Goal: Download file/media

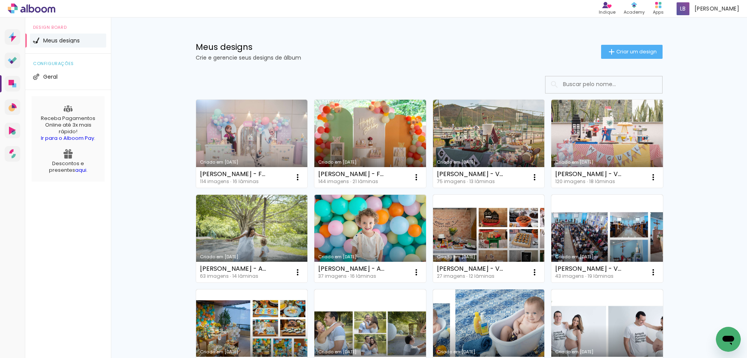
click at [601, 87] on input at bounding box center [614, 84] width 111 height 16
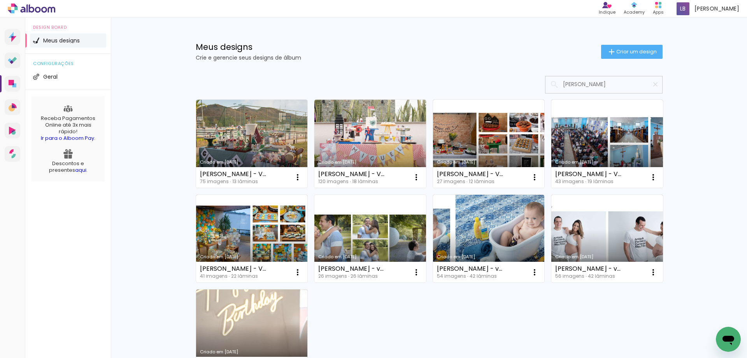
type input "miguel dan"
type paper-input "miguel dan"
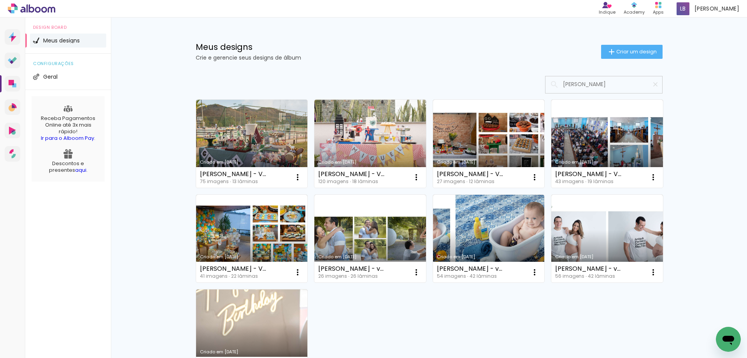
click at [361, 242] on link "Criado em [DATE]" at bounding box center [370, 239] width 112 height 88
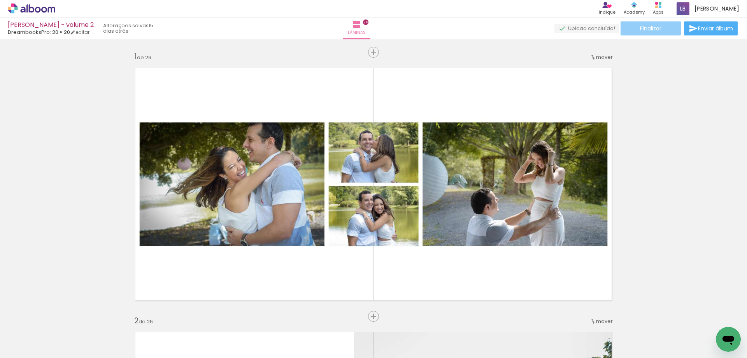
click at [662, 31] on paper-button "Finalizar" at bounding box center [651, 28] width 60 height 14
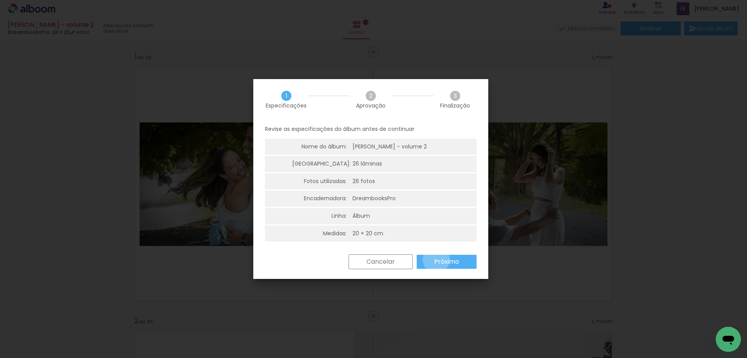
click at [0, 0] on slot "Próximo" at bounding box center [0, 0] width 0 height 0
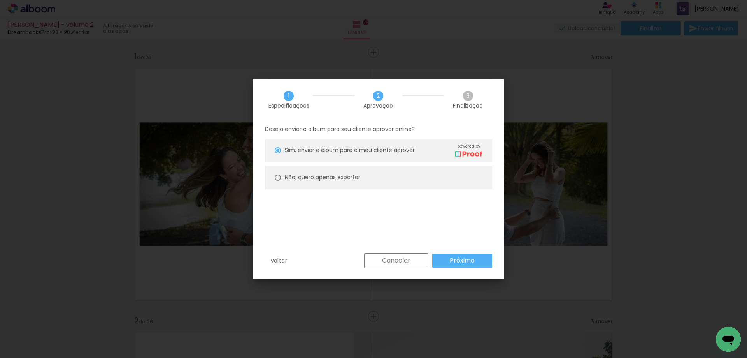
click at [291, 168] on paper-radio-button "Não, quero apenas exportar" at bounding box center [378, 177] width 227 height 23
type paper-radio-button "on"
click at [465, 254] on paper-button "Próximo" at bounding box center [462, 260] width 60 height 14
type input "Alta, 300 DPI"
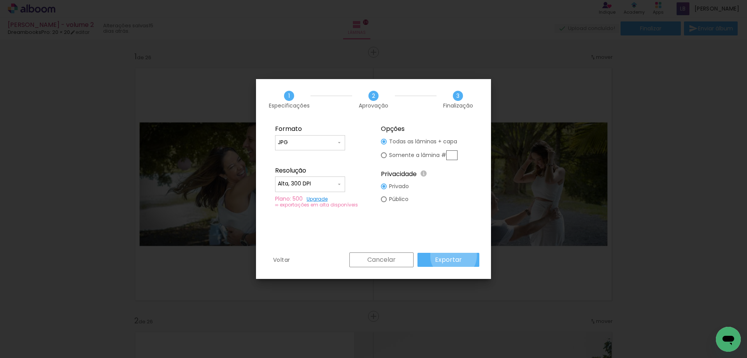
click at [0, 0] on slot "Exportar" at bounding box center [0, 0] width 0 height 0
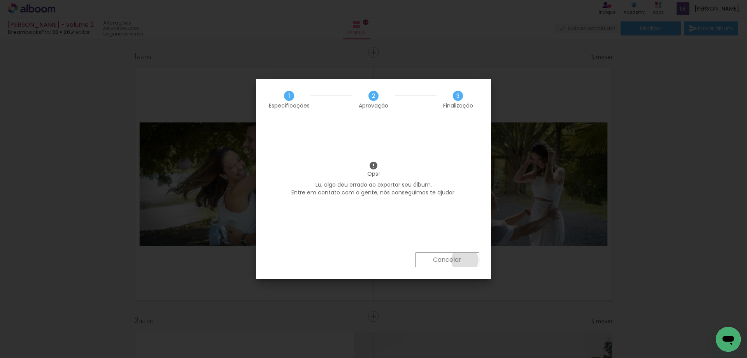
click at [465, 260] on paper-button "Cancelar" at bounding box center [447, 259] width 64 height 15
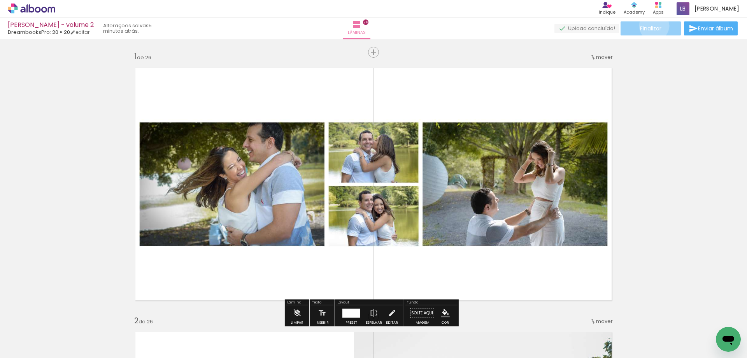
click at [651, 26] on span "Finalizar" at bounding box center [650, 28] width 21 height 5
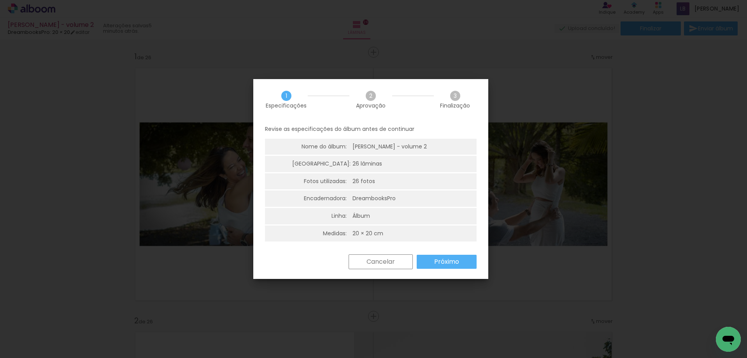
click at [0, 0] on slot "Próximo" at bounding box center [0, 0] width 0 height 0
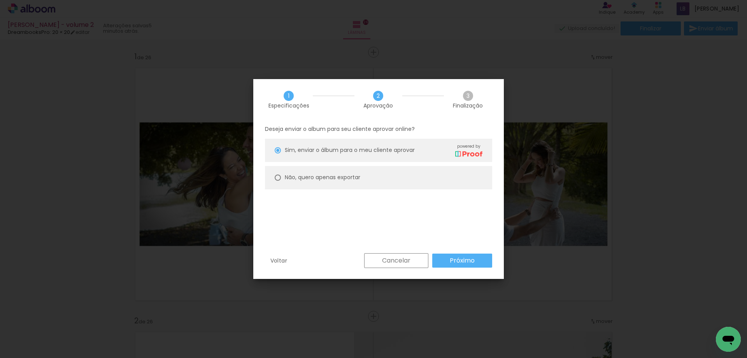
click at [377, 174] on paper-radio-button "Não, quero apenas exportar" at bounding box center [378, 177] width 227 height 23
type paper-radio-button "on"
click at [460, 266] on paper-button "Próximo" at bounding box center [462, 260] width 60 height 14
type input "Alta, 300 DPI"
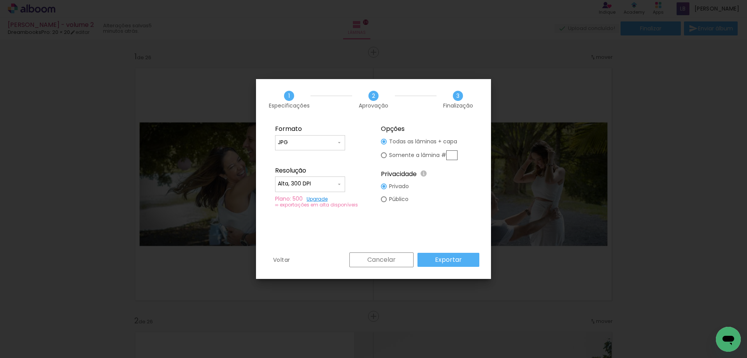
click at [465, 258] on paper-button "Exportar" at bounding box center [449, 260] width 62 height 14
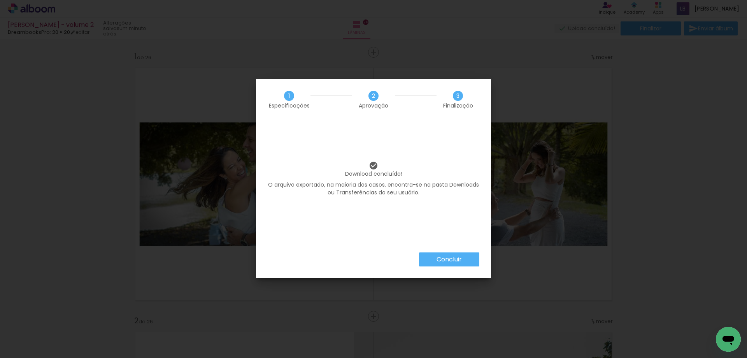
click at [0, 0] on slot "Concluir" at bounding box center [0, 0] width 0 height 0
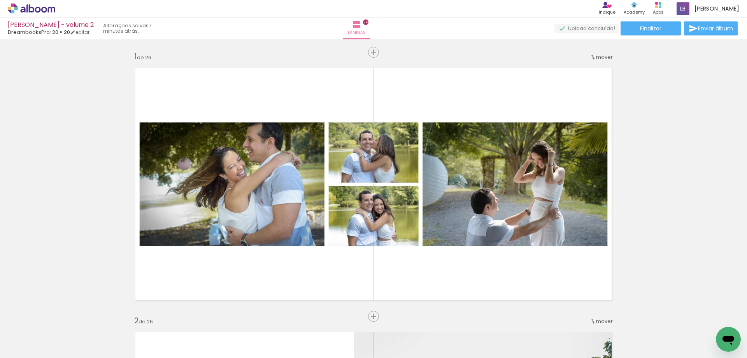
click at [30, 8] on icon at bounding box center [32, 8] width 6 height 8
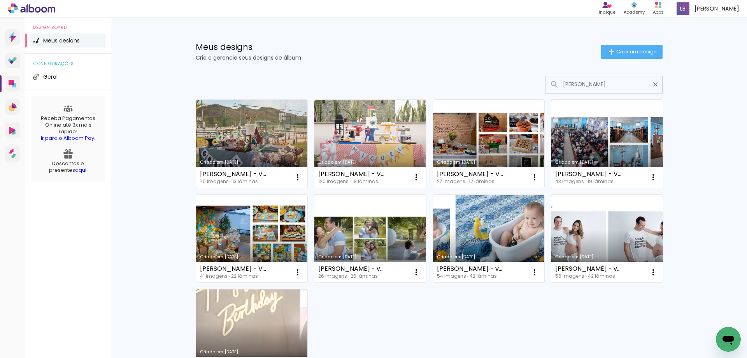
type input "[PERSON_NAME]"
type paper-input "[PERSON_NAME]"
click at [263, 243] on link "Criado em [DATE]" at bounding box center [252, 239] width 112 height 88
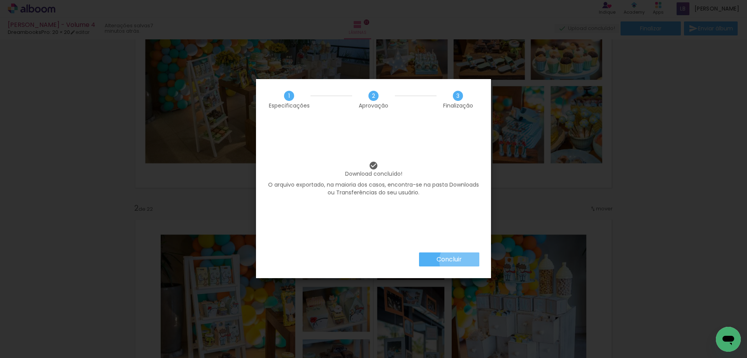
click at [0, 0] on slot "Concluir" at bounding box center [0, 0] width 0 height 0
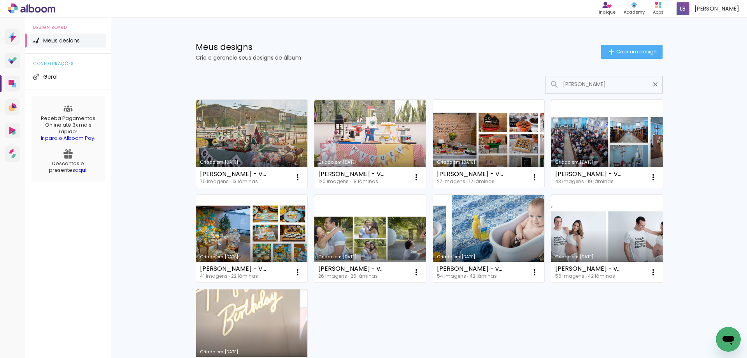
type input "[PERSON_NAME]"
type paper-input "[PERSON_NAME]"
click at [488, 251] on link "Criado em [DATE]" at bounding box center [489, 239] width 112 height 88
